Goal: Task Accomplishment & Management: Complete application form

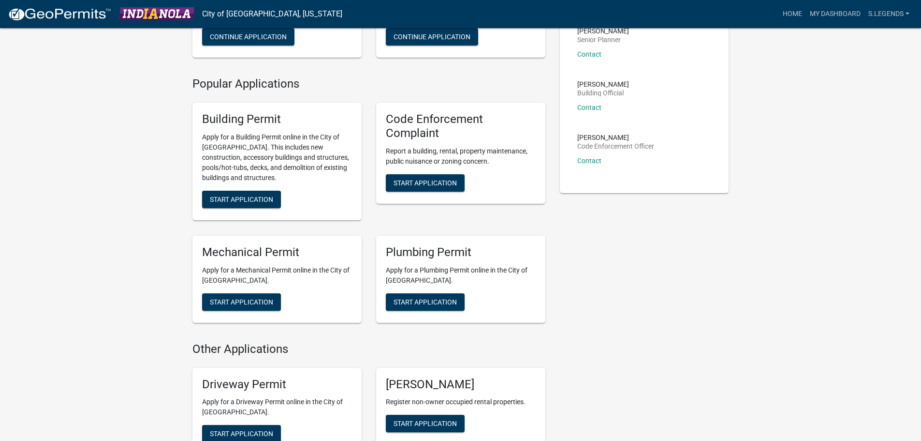
scroll to position [145, 0]
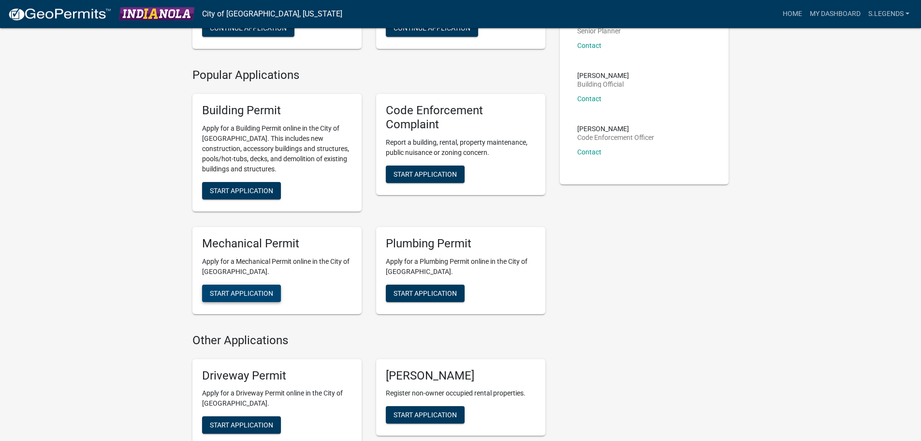
click at [252, 294] on span "Start Application" at bounding box center [241, 293] width 63 height 8
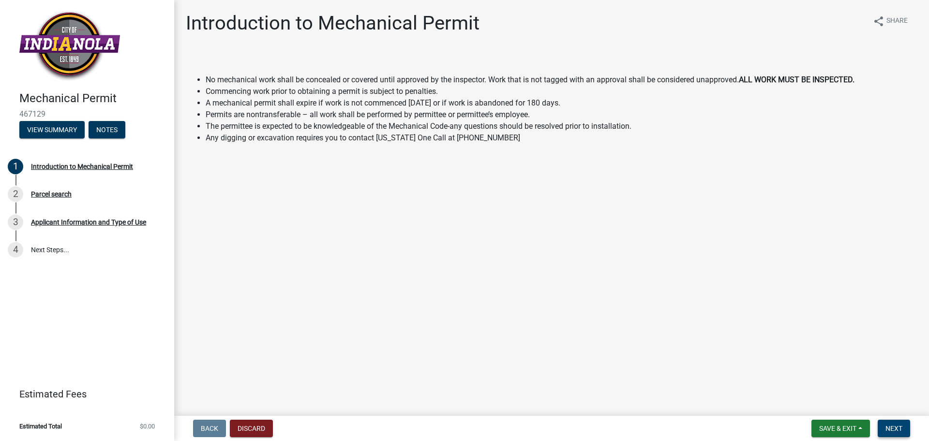
click at [900, 425] on span "Next" at bounding box center [893, 428] width 17 height 8
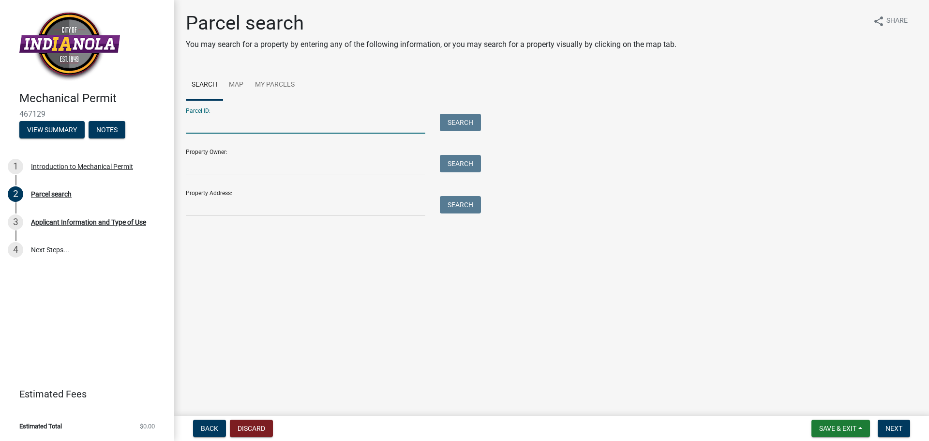
click at [301, 124] on input "Parcel ID:" at bounding box center [305, 124] width 239 height 20
click at [242, 208] on input "Property Address:" at bounding box center [305, 206] width 239 height 20
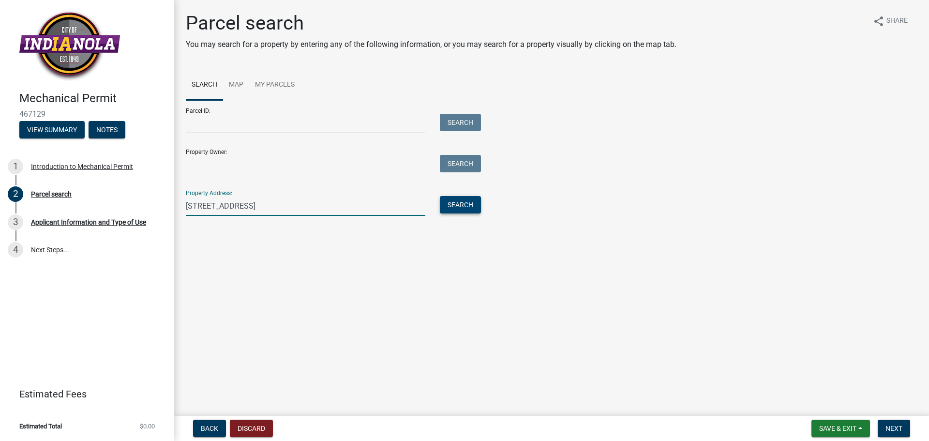
type input "[STREET_ADDRESS]"
click at [461, 204] on button "Search" at bounding box center [460, 204] width 41 height 17
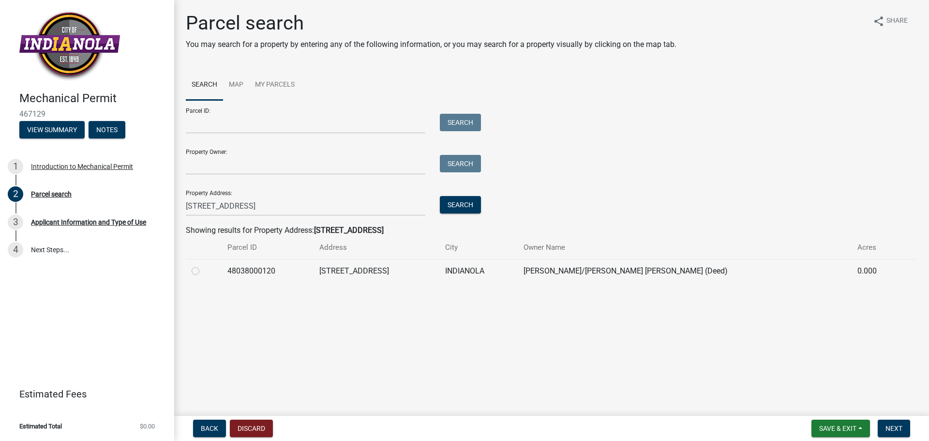
click at [203, 265] on label at bounding box center [203, 265] width 0 height 0
click at [203, 271] on input "radio" at bounding box center [206, 268] width 6 height 6
radio input "true"
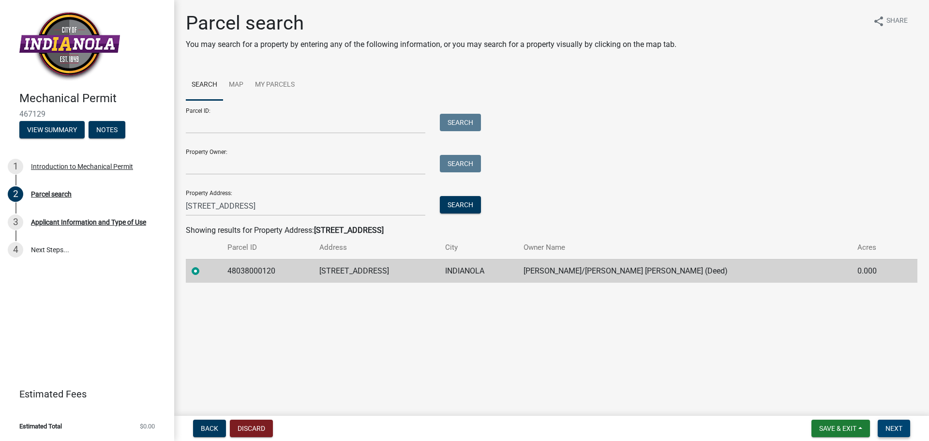
click at [889, 423] on button "Next" at bounding box center [893, 427] width 32 height 17
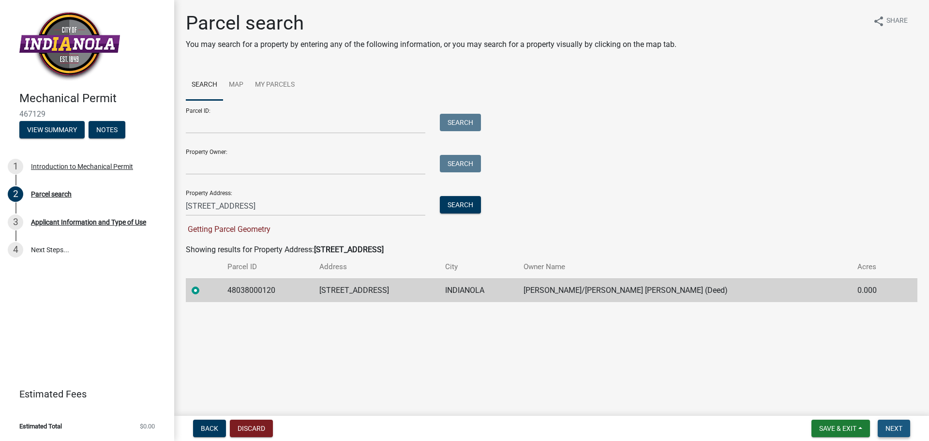
click at [901, 425] on span "Next" at bounding box center [893, 428] width 17 height 8
click at [901, 427] on span "Next" at bounding box center [893, 428] width 17 height 8
click at [56, 128] on button "View Summary" at bounding box center [51, 129] width 65 height 17
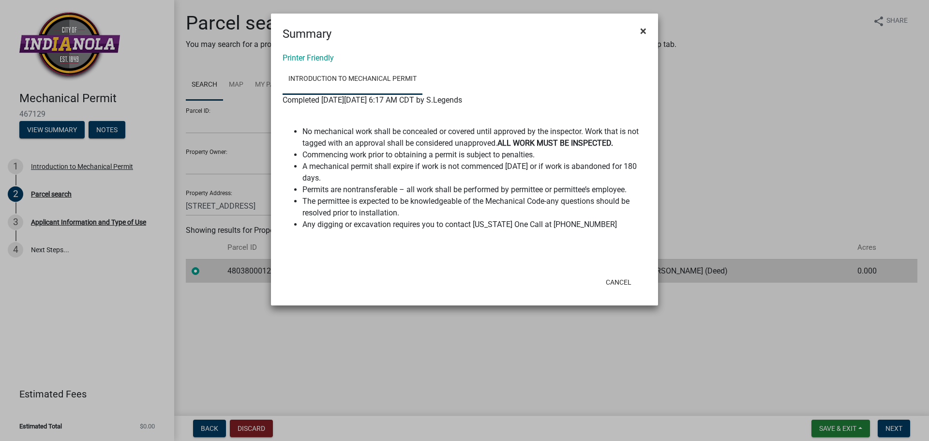
click at [645, 32] on span "×" at bounding box center [643, 31] width 6 height 14
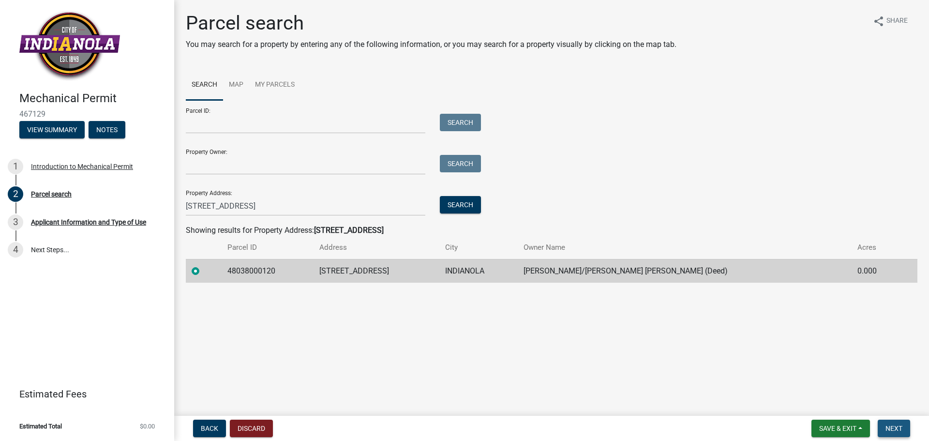
click at [895, 426] on span "Next" at bounding box center [893, 428] width 17 height 8
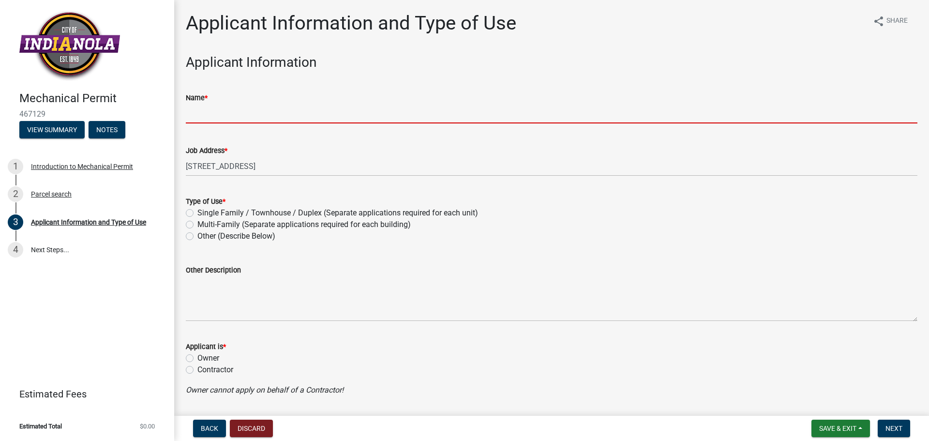
click at [279, 114] on input "Name *" at bounding box center [551, 114] width 731 height 20
type input "Service Legends - [PERSON_NAME]"
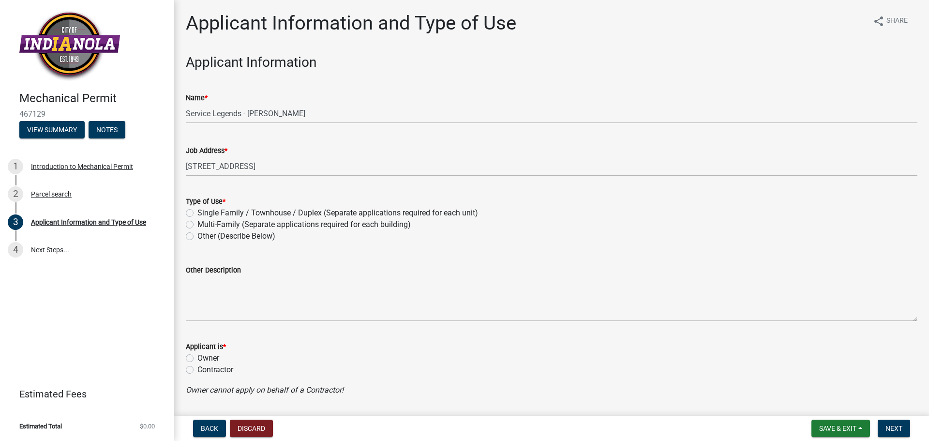
click at [197, 212] on label "Single Family / Townhouse / Duplex (Separate applications required for each uni…" at bounding box center [337, 213] width 281 height 12
click at [197, 212] on input "Single Family / Townhouse / Duplex (Separate applications required for each uni…" at bounding box center [200, 210] width 6 height 6
radio input "true"
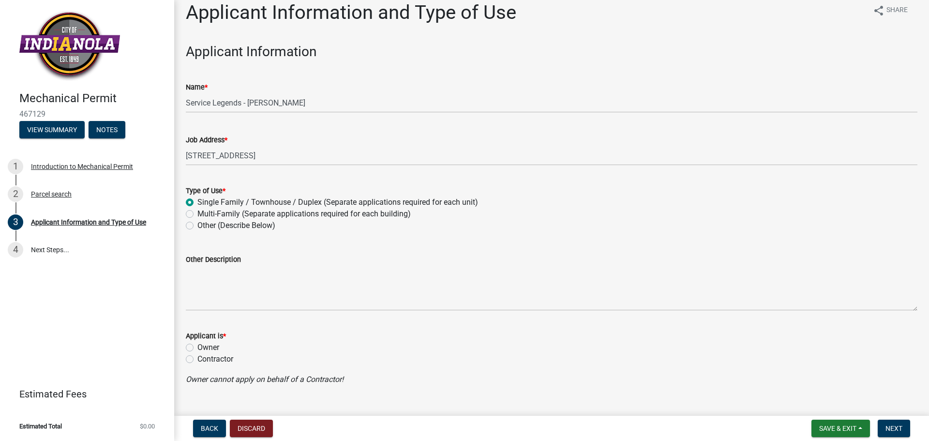
scroll to position [30, 0]
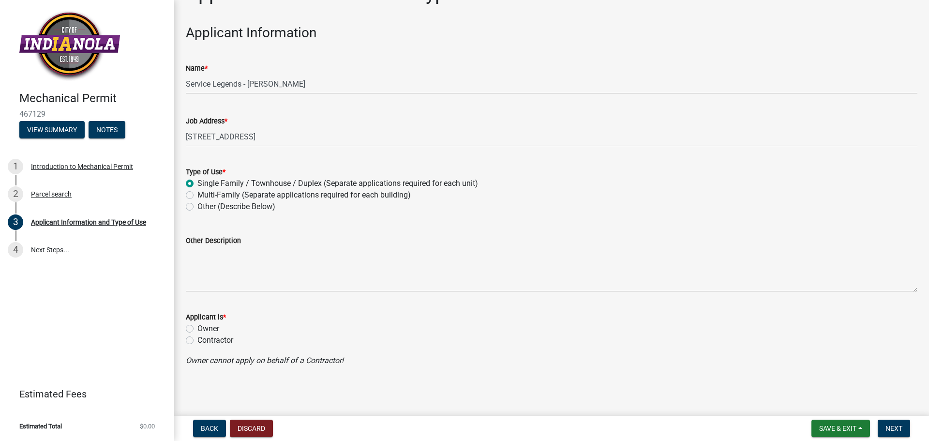
click at [197, 341] on label "Contractor" at bounding box center [215, 340] width 36 height 12
click at [197, 341] on input "Contractor" at bounding box center [200, 337] width 6 height 6
radio input "true"
click at [890, 429] on span "Next" at bounding box center [893, 428] width 17 height 8
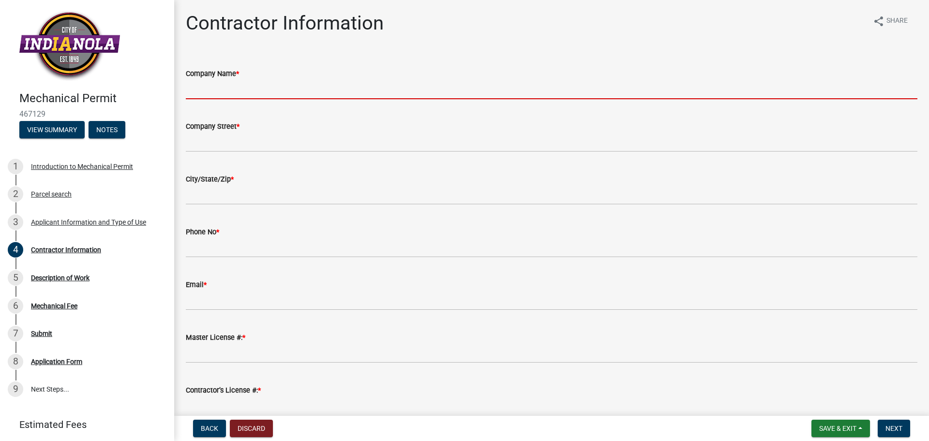
click at [264, 89] on input "Company Name *" at bounding box center [551, 89] width 731 height 20
type input "Service Legends"
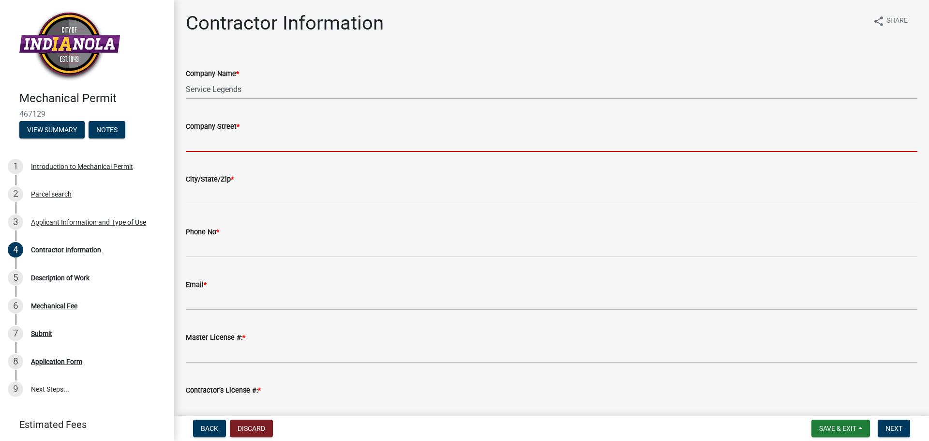
click at [245, 140] on input "Company Street *" at bounding box center [551, 142] width 731 height 20
type input "[STREET_ADDRESS]"
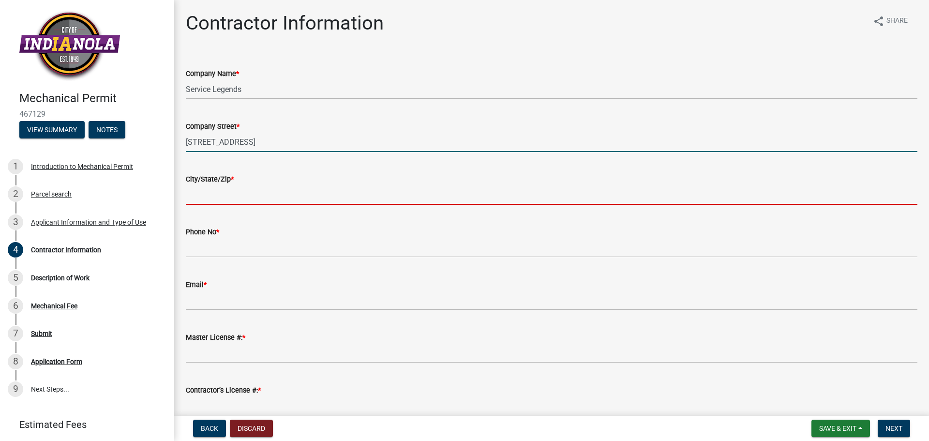
type input "Des Moines"
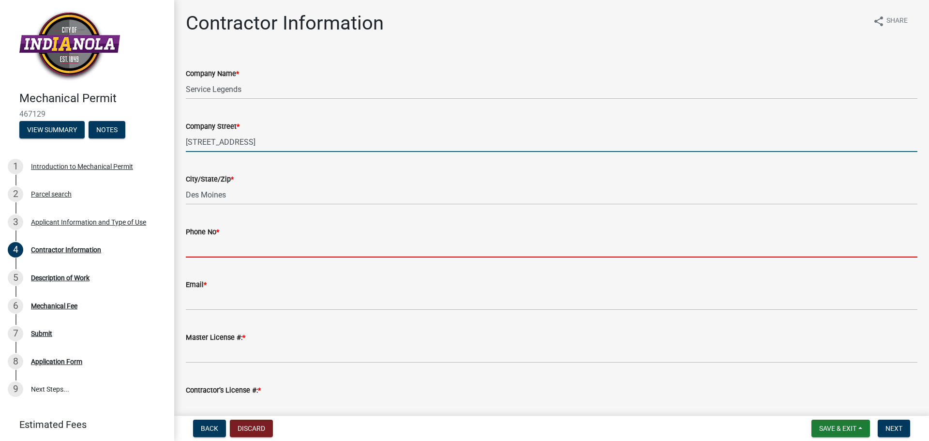
type input "5159817924"
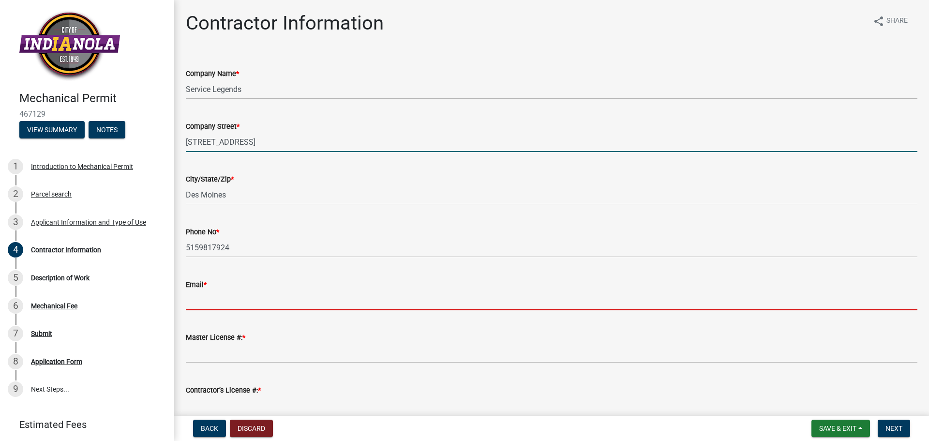
type input "[EMAIL_ADDRESS][DOMAIN_NAME]"
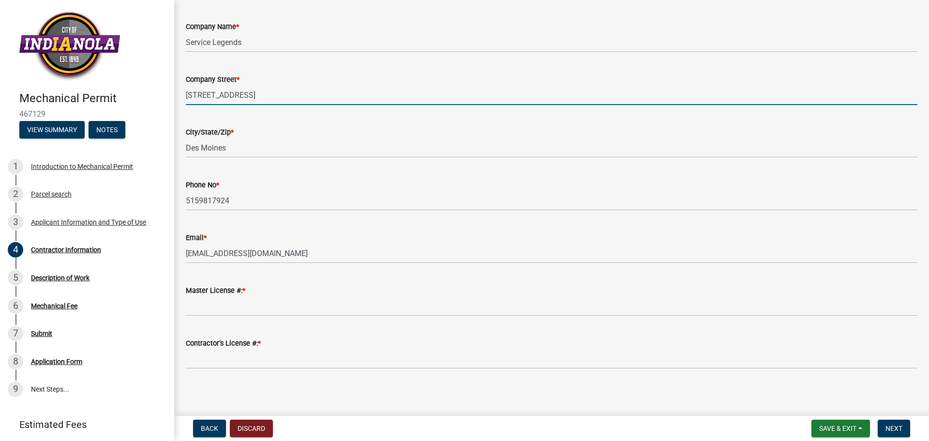
scroll to position [49, 0]
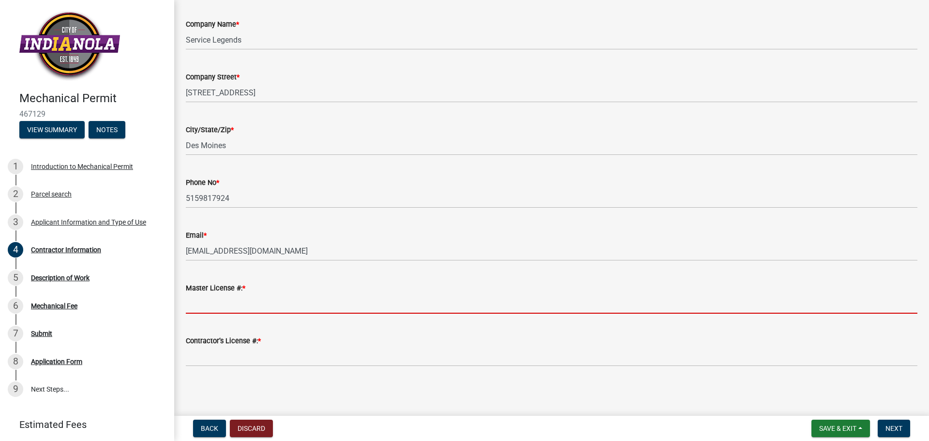
click at [223, 306] on input "Master License #: *" at bounding box center [551, 304] width 731 height 20
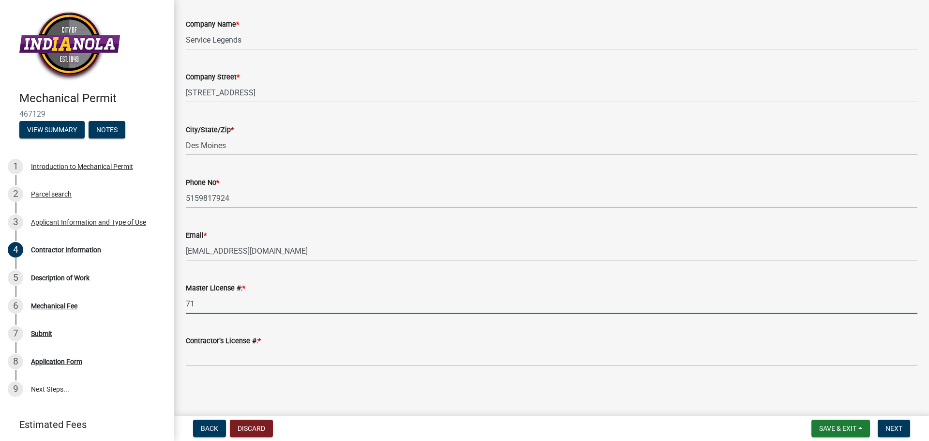
type input "71"
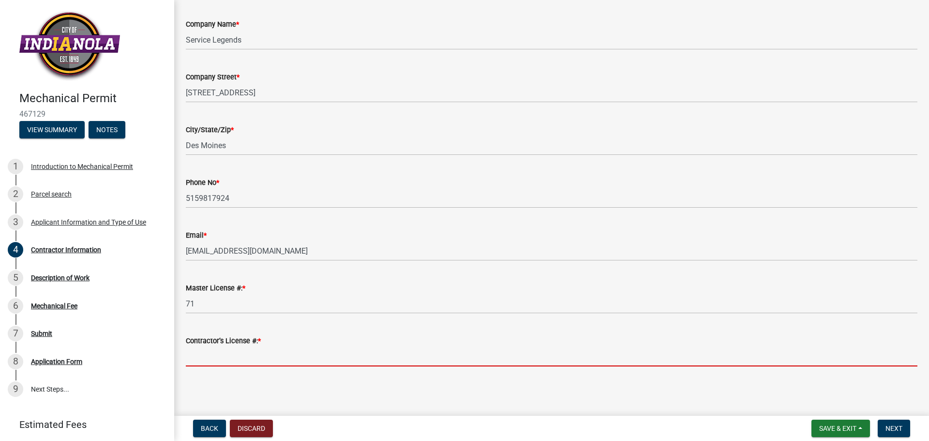
click at [244, 354] on input "Contractor’s License #: *" at bounding box center [551, 356] width 731 height 20
type input "51453"
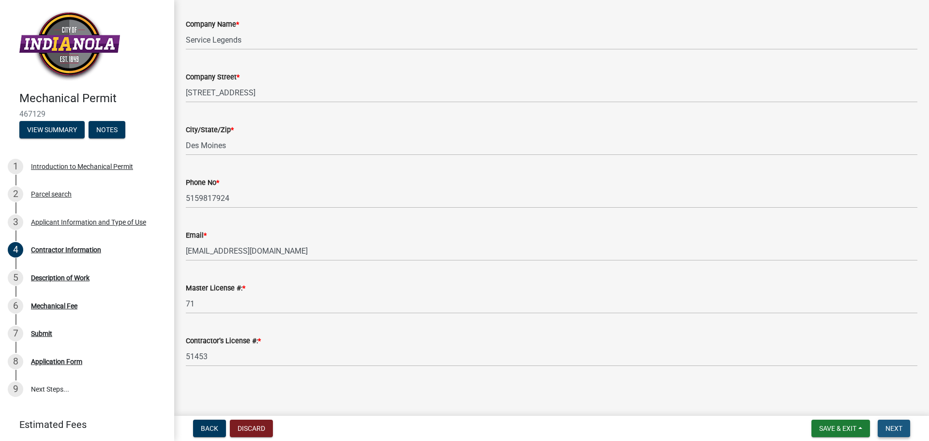
click at [888, 428] on span "Next" at bounding box center [893, 428] width 17 height 8
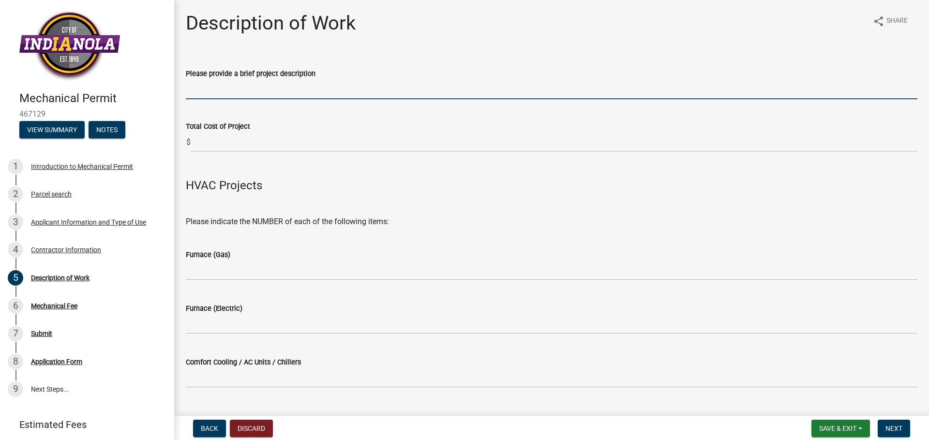
click at [271, 89] on input "Please provide a brief project description" at bounding box center [551, 89] width 731 height 20
type input "Replacement of AC"
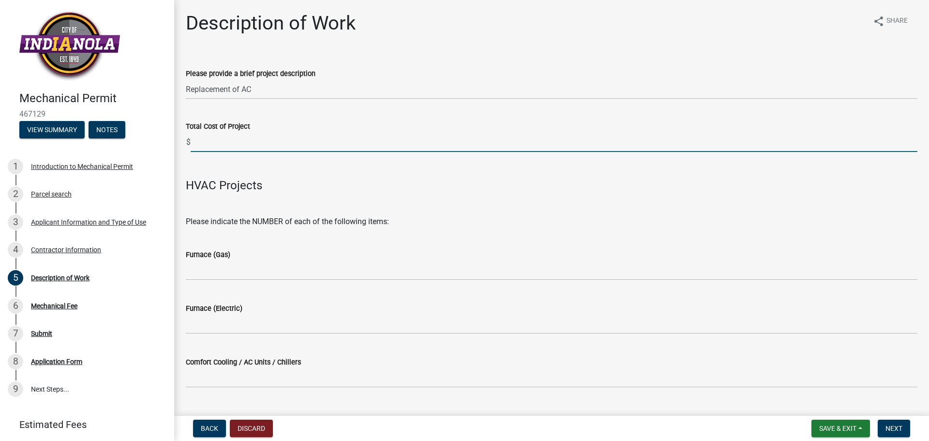
click at [223, 144] on input "text" at bounding box center [554, 142] width 727 height 20
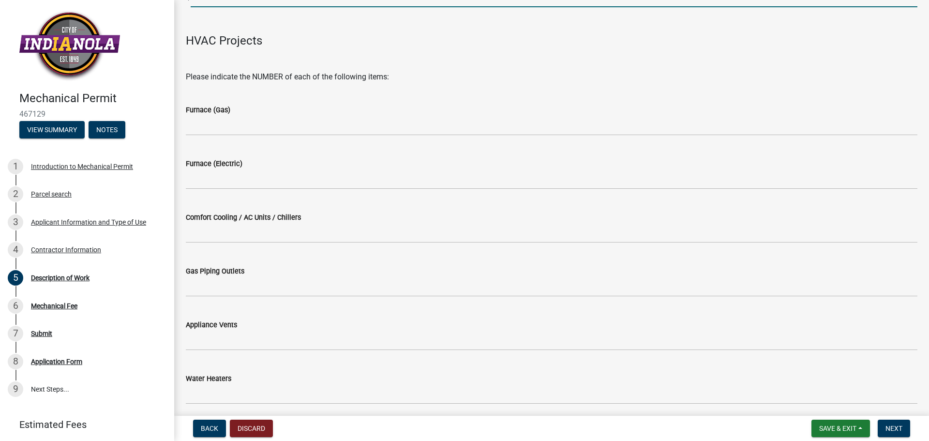
scroll to position [145, 0]
type input "7700"
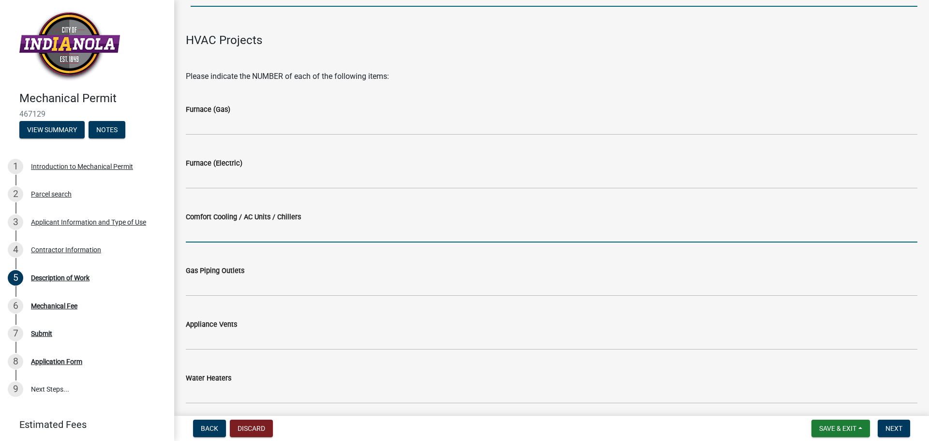
click at [247, 229] on input "text" at bounding box center [551, 233] width 731 height 20
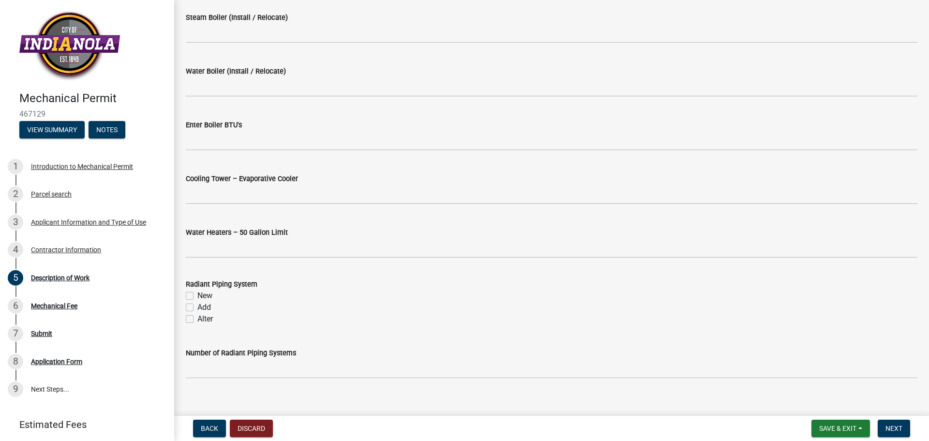
scroll to position [1304, 0]
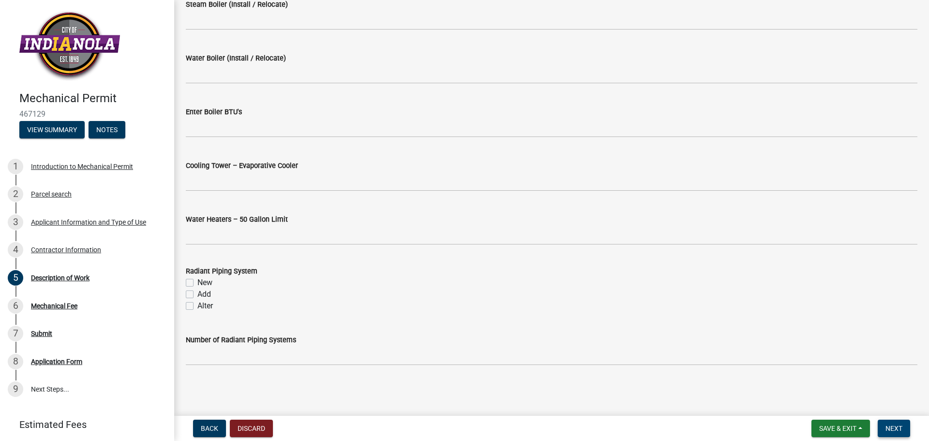
type input "1"
click at [896, 422] on button "Next" at bounding box center [893, 427] width 32 height 17
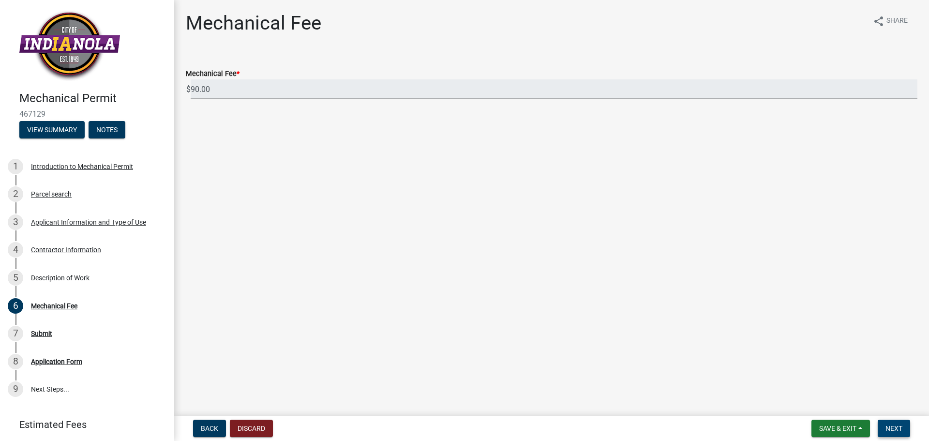
click at [898, 427] on span "Next" at bounding box center [893, 428] width 17 height 8
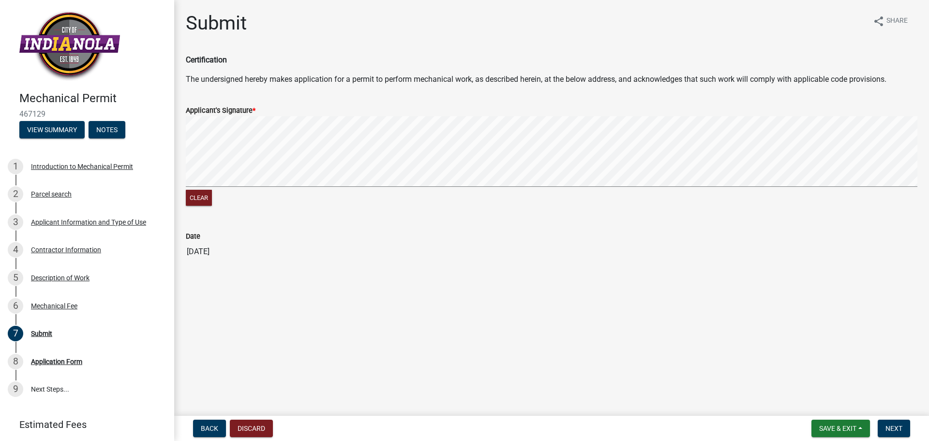
click at [266, 203] on div "Clear" at bounding box center [551, 162] width 731 height 92
click at [902, 423] on button "Next" at bounding box center [893, 427] width 32 height 17
